Goal: Task Accomplishment & Management: Manage account settings

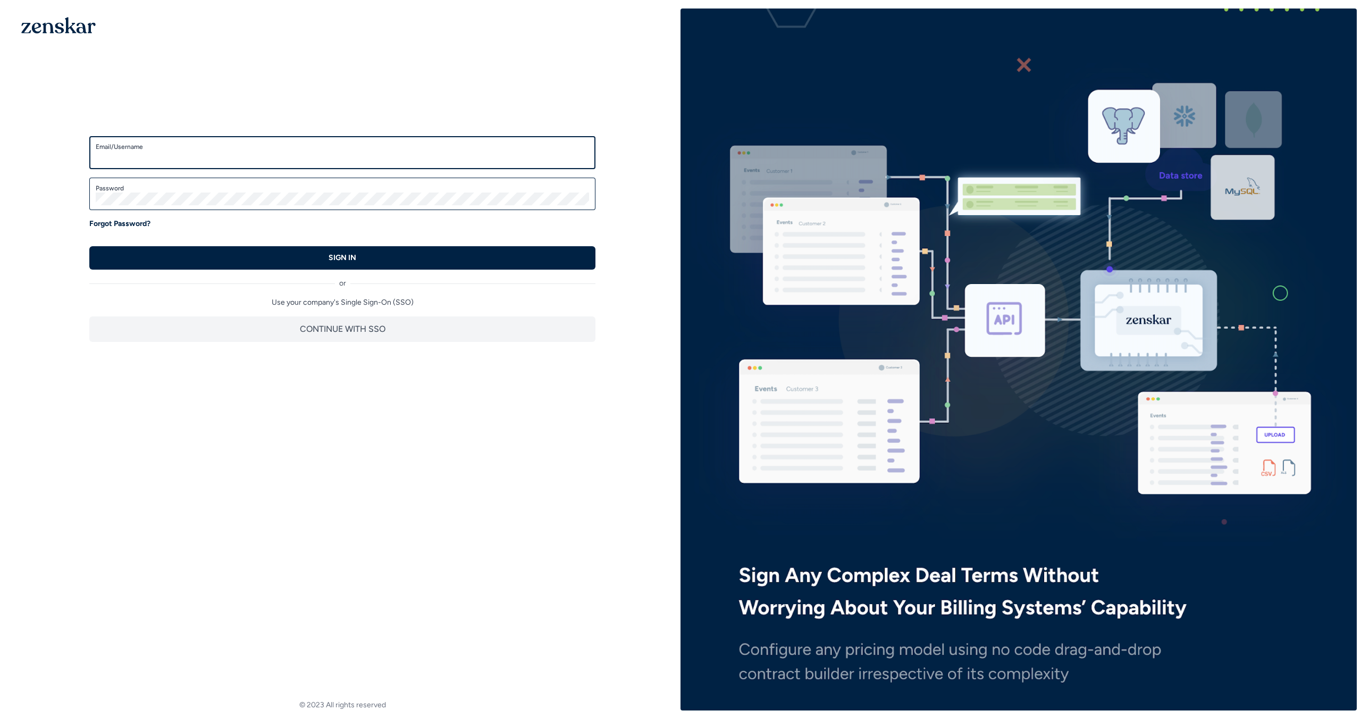
type input "**********"
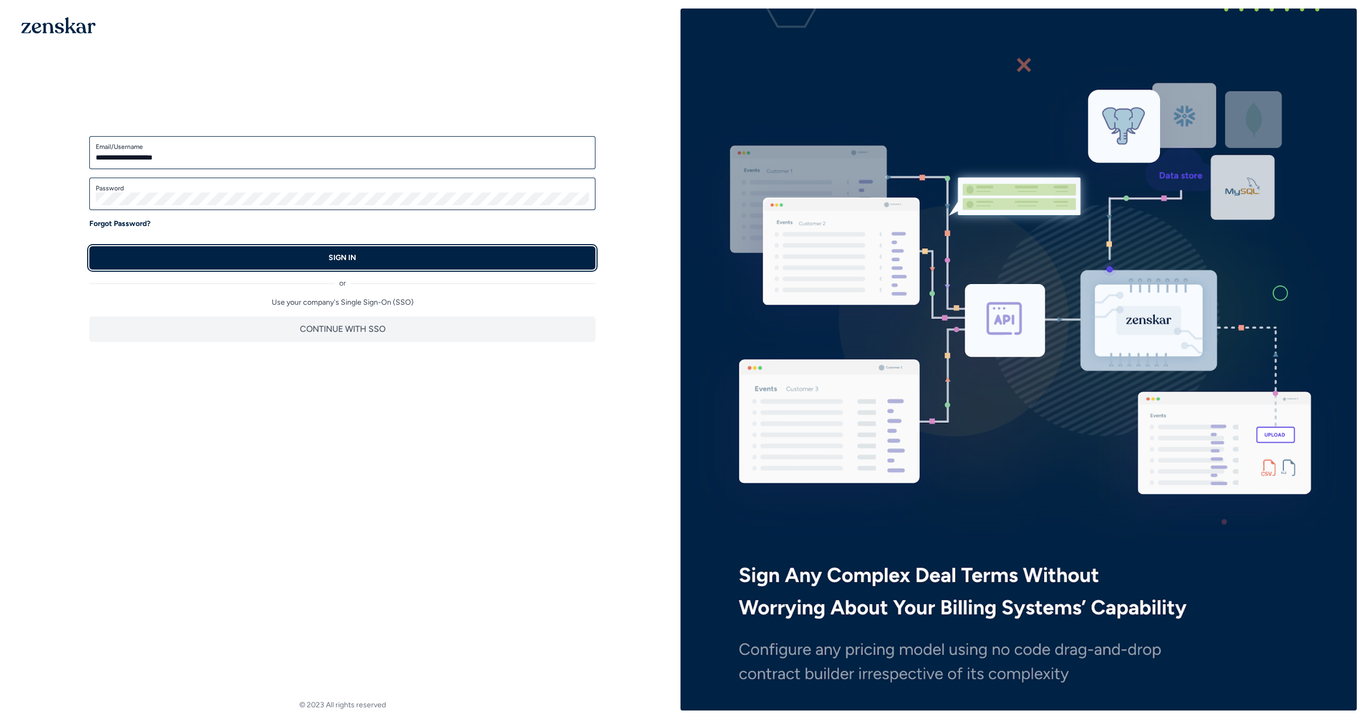
click at [185, 259] on button "SIGN IN" at bounding box center [342, 257] width 506 height 23
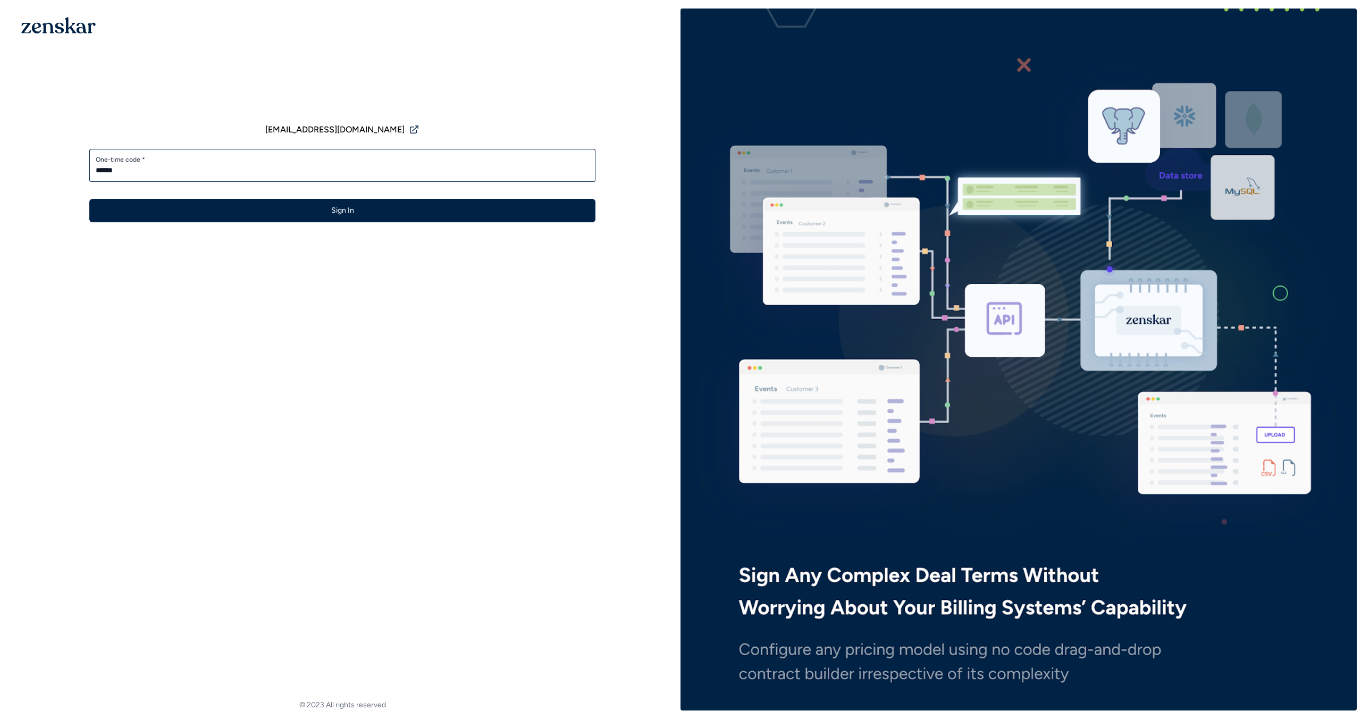
type input "******"
click at [89, 199] on button "Sign In" at bounding box center [342, 210] width 506 height 23
